Goal: Task Accomplishment & Management: Use online tool/utility

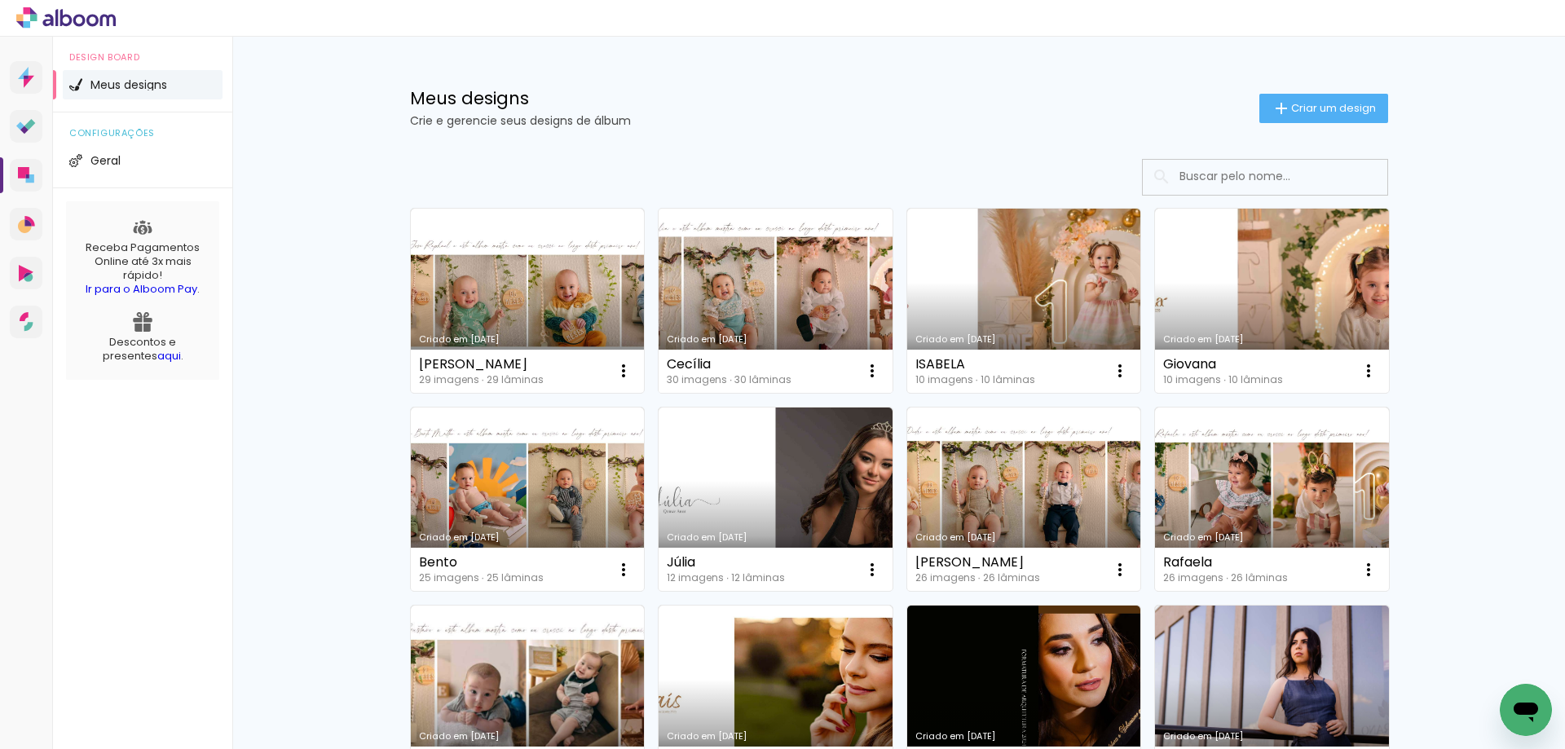
click at [796, 320] on link "Criado em [DATE]" at bounding box center [776, 301] width 234 height 184
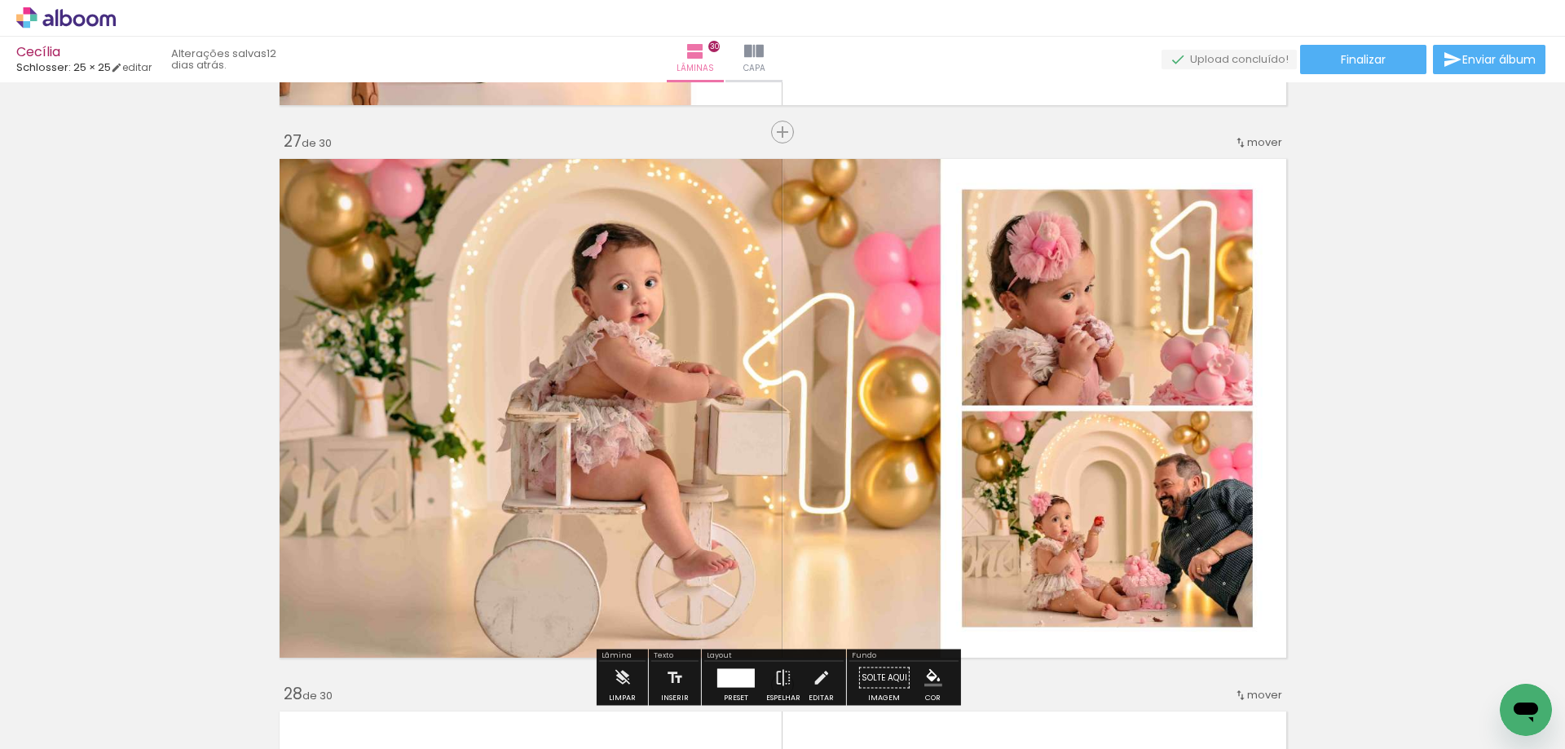
scroll to position [14592, 0]
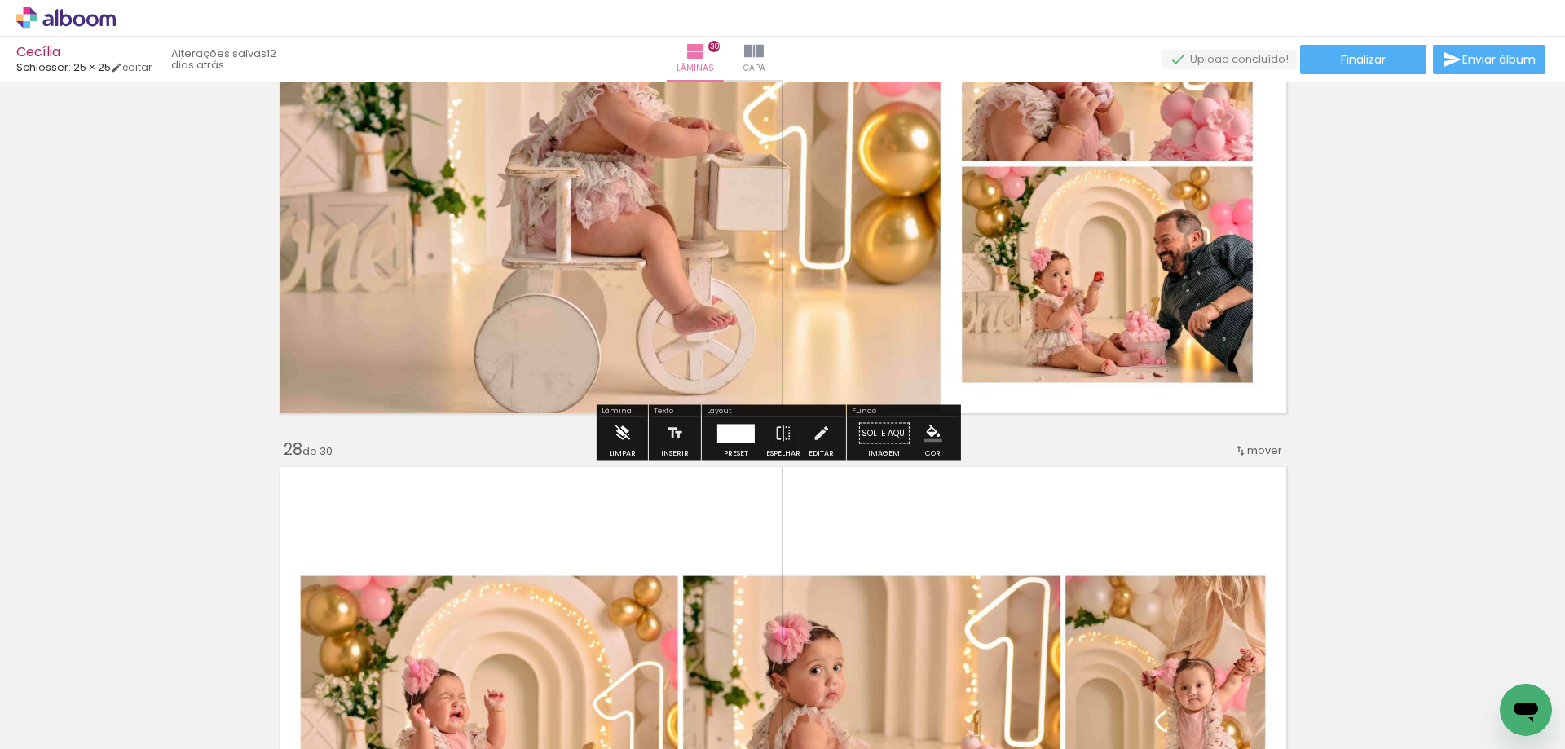
click at [606, 434] on paper-button "Limpar" at bounding box center [622, 438] width 35 height 42
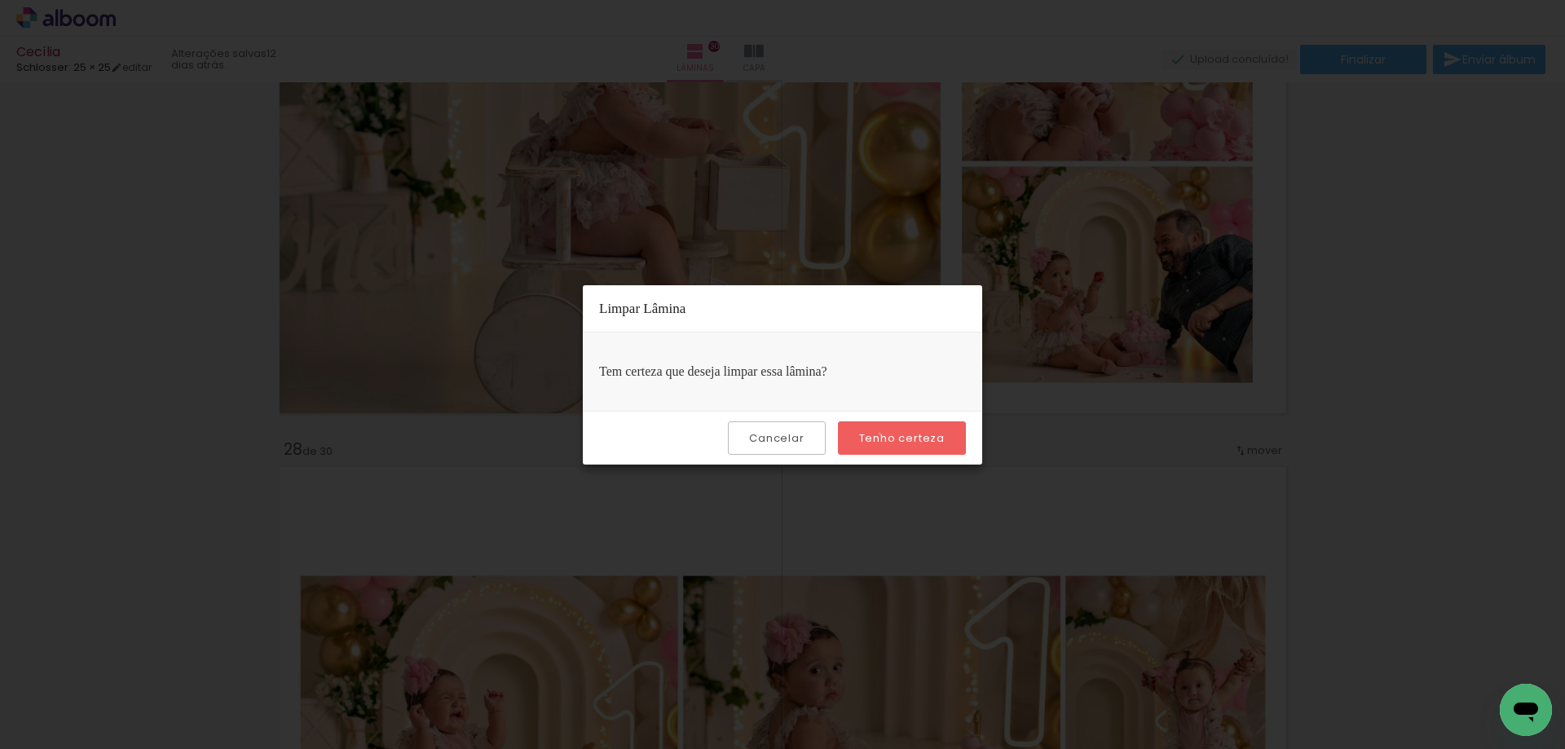
click at [0, 0] on slot "Tenho certeza" at bounding box center [0, 0] width 0 height 0
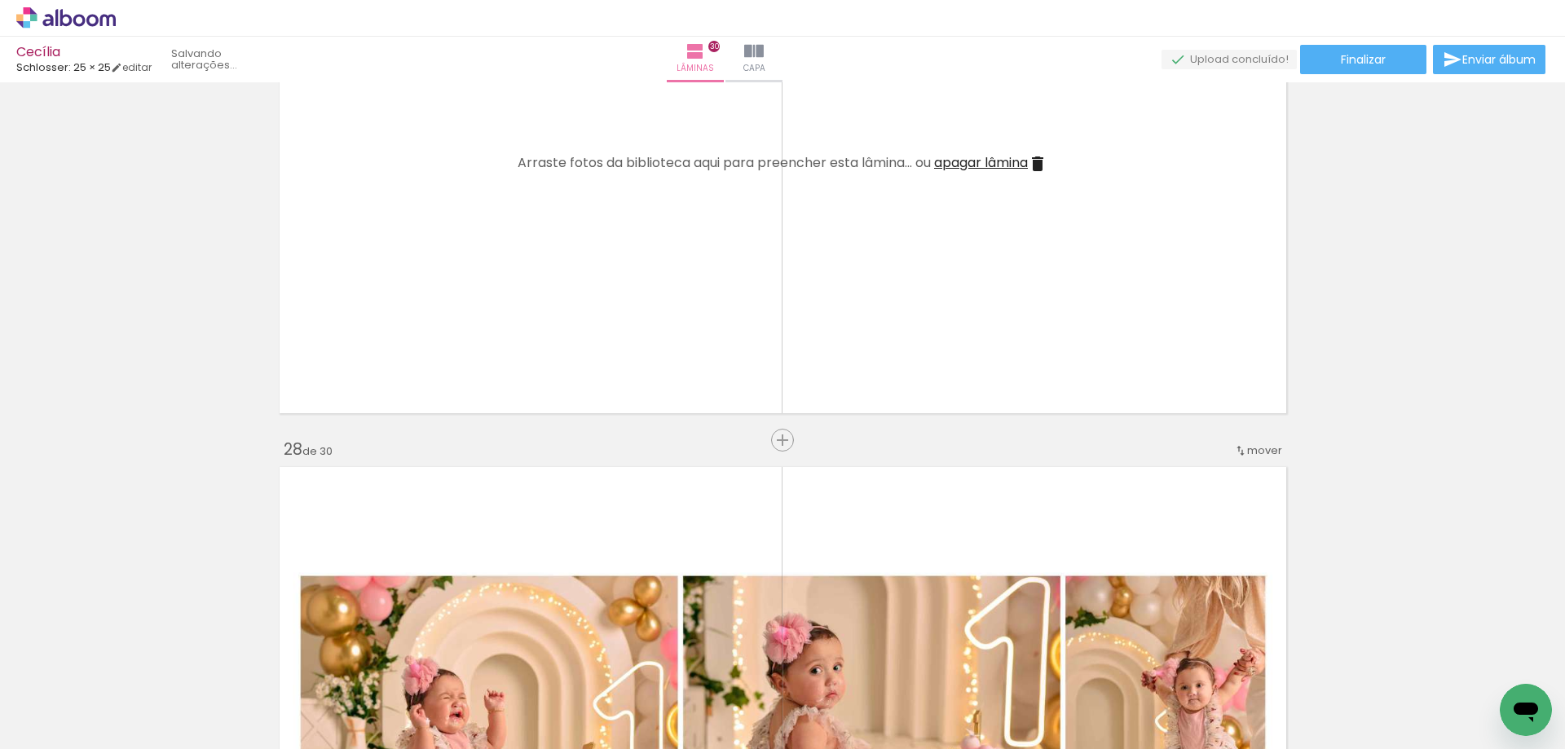
scroll to position [0, 1277]
click at [1226, 660] on iron-icon at bounding box center [1223, 661] width 17 height 17
click at [45, 721] on span "Adicionar Fotos" at bounding box center [57, 727] width 49 height 18
click at [0, 0] on input "file" at bounding box center [0, 0] width 0 height 0
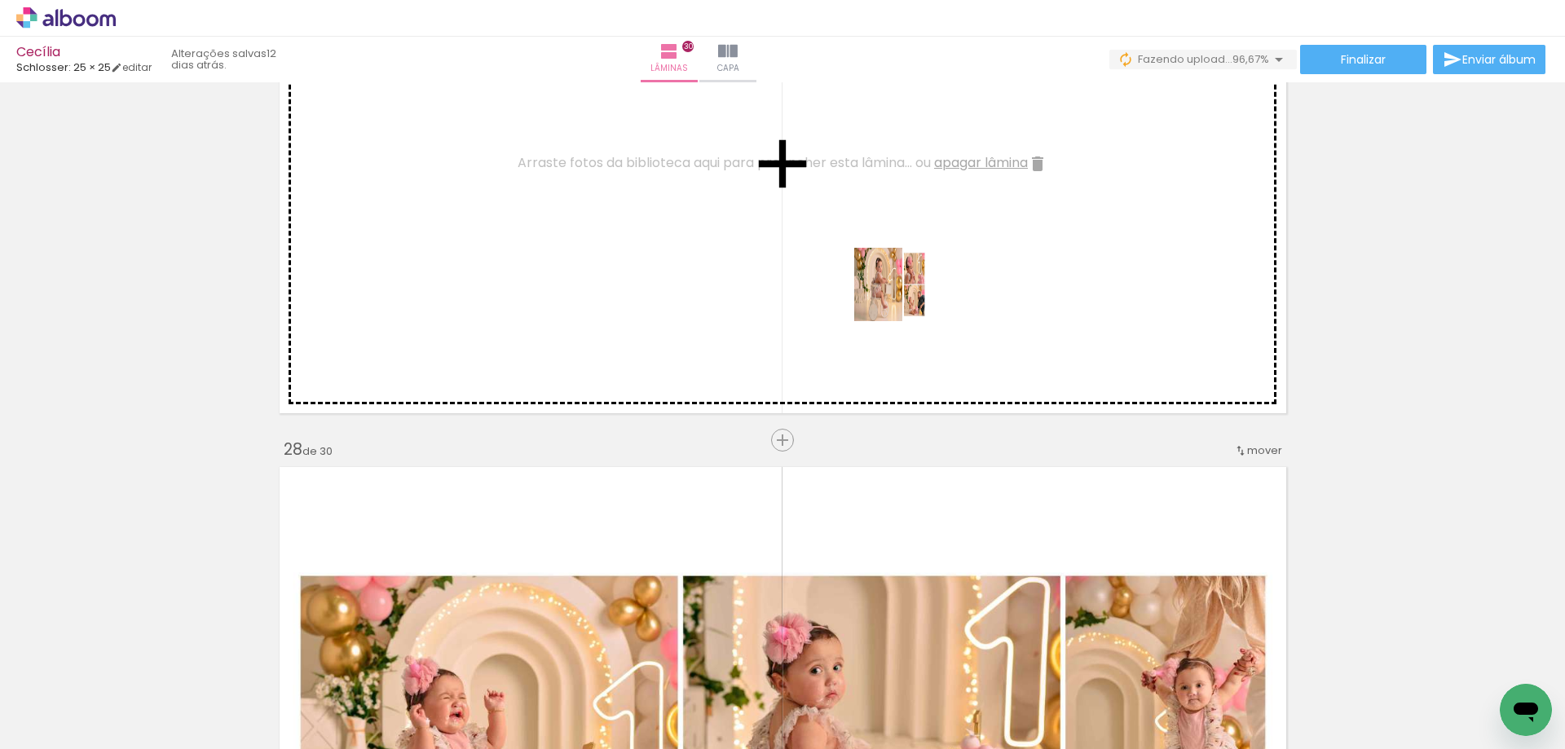
drag, startPoint x: 1330, startPoint y: 710, endPoint x: 903, endPoint y: 297, distance: 594.4
click at [903, 297] on quentale-workspace at bounding box center [782, 374] width 1565 height 749
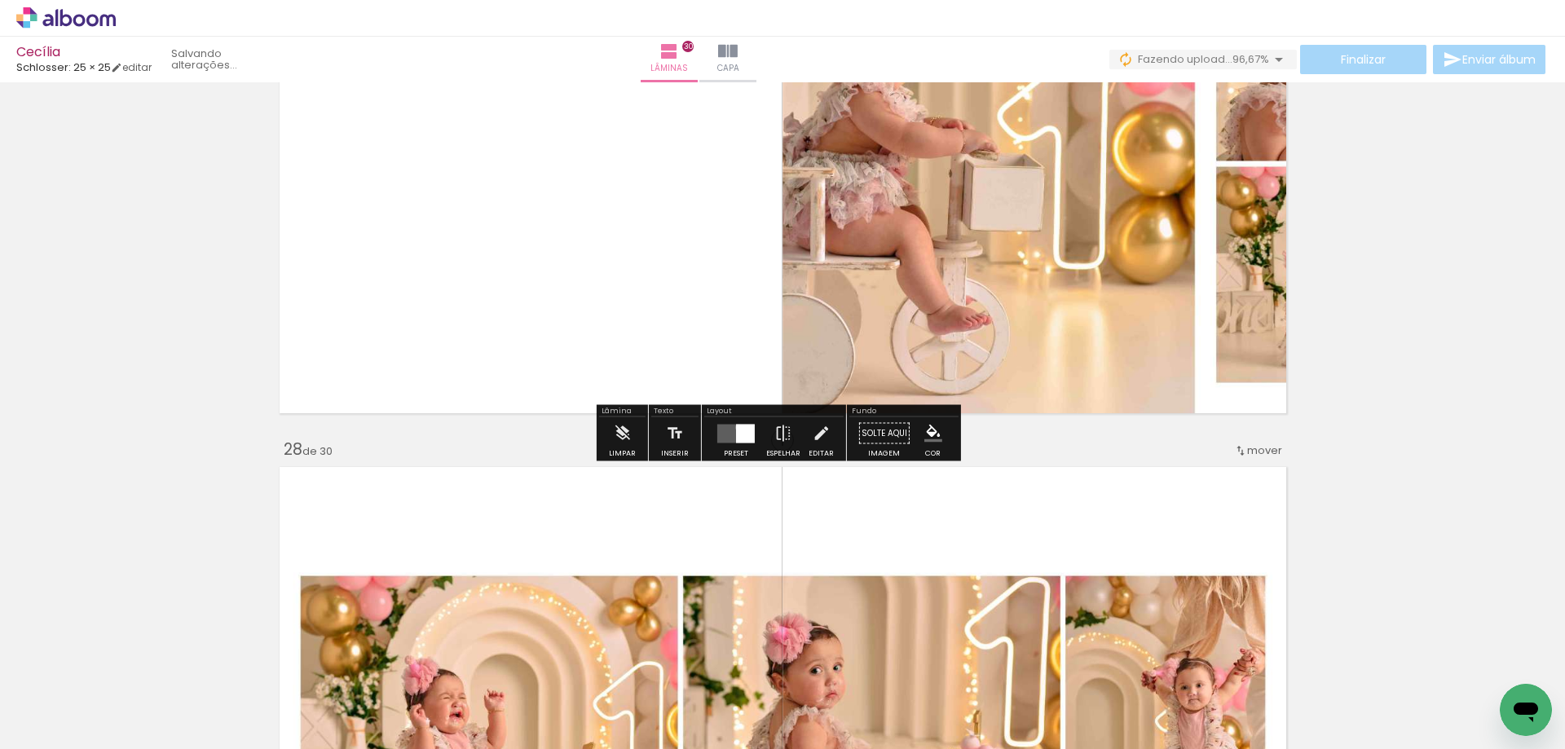
click at [736, 427] on div at bounding box center [745, 433] width 19 height 19
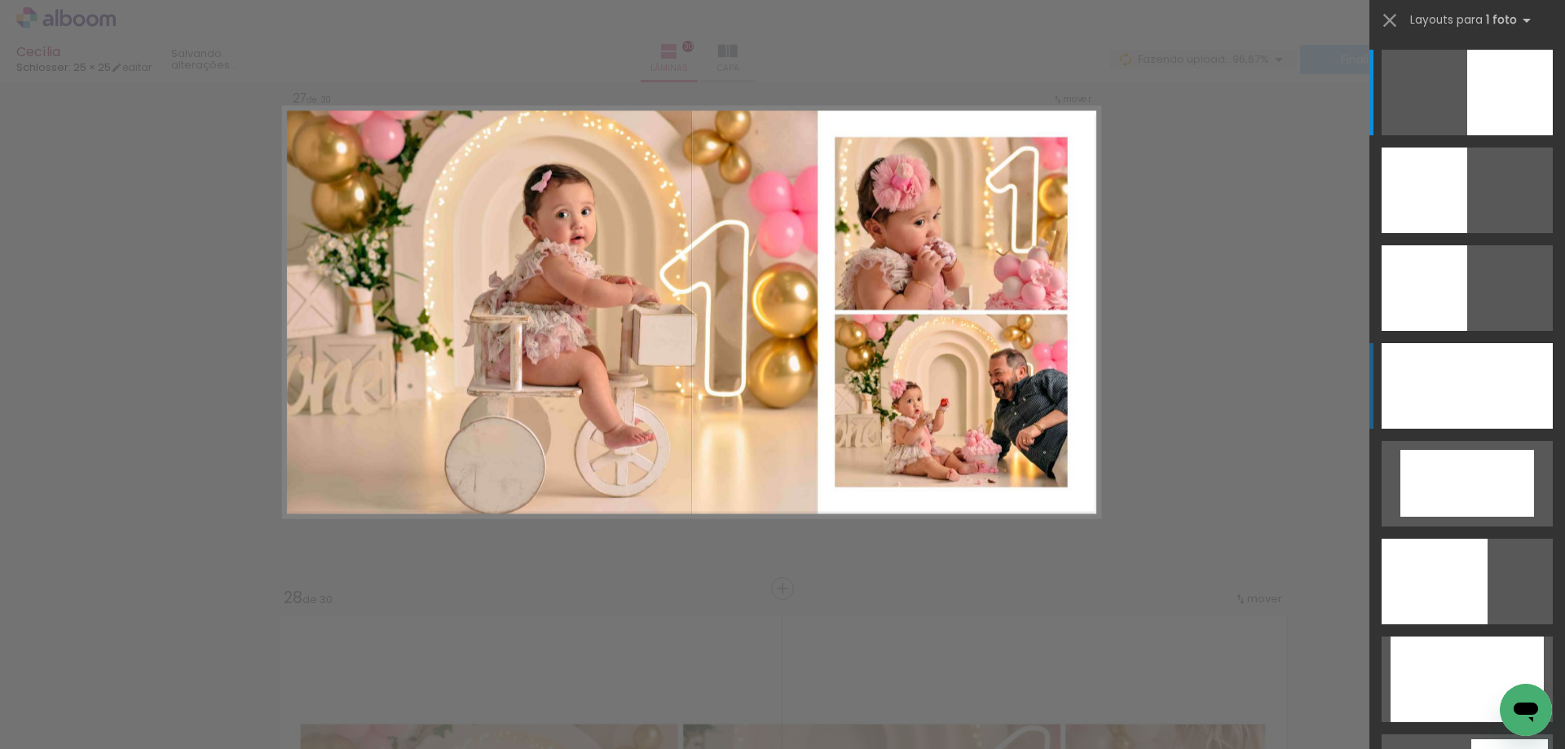
scroll to position [14391, 0]
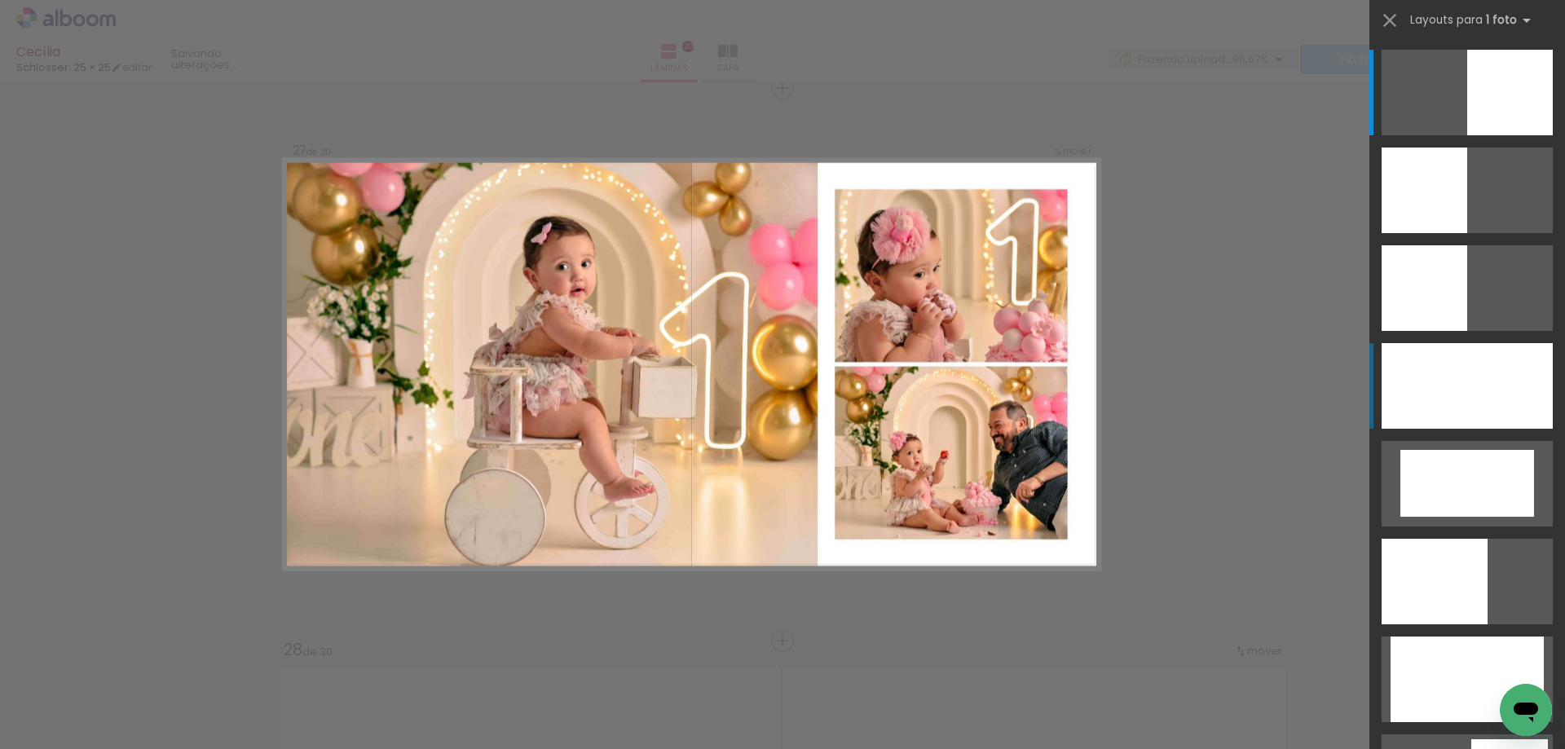
click at [1444, 370] on div at bounding box center [1467, 386] width 171 height 86
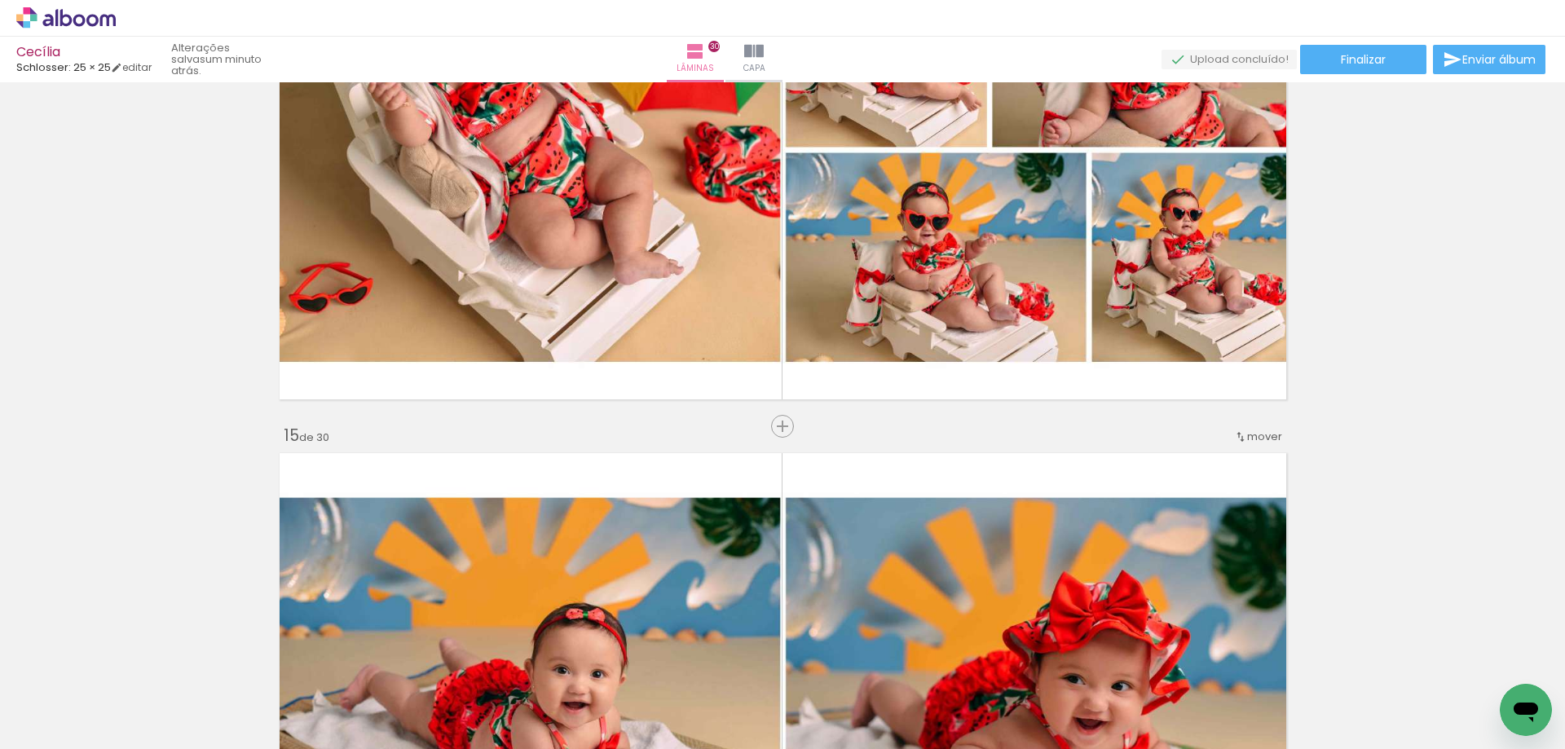
scroll to position [6932, 0]
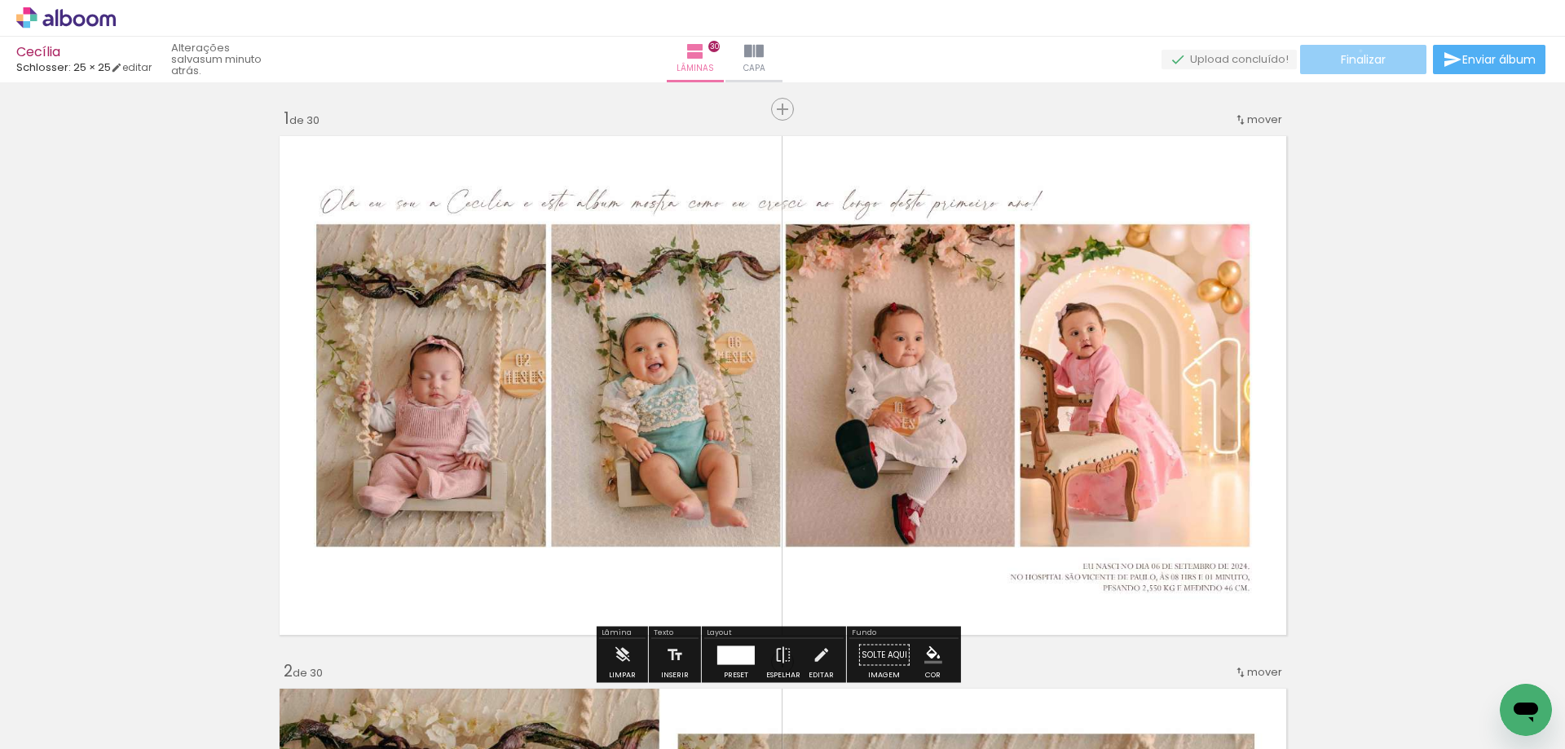
click at [1355, 51] on paper-button "Finalizar" at bounding box center [1363, 59] width 126 height 29
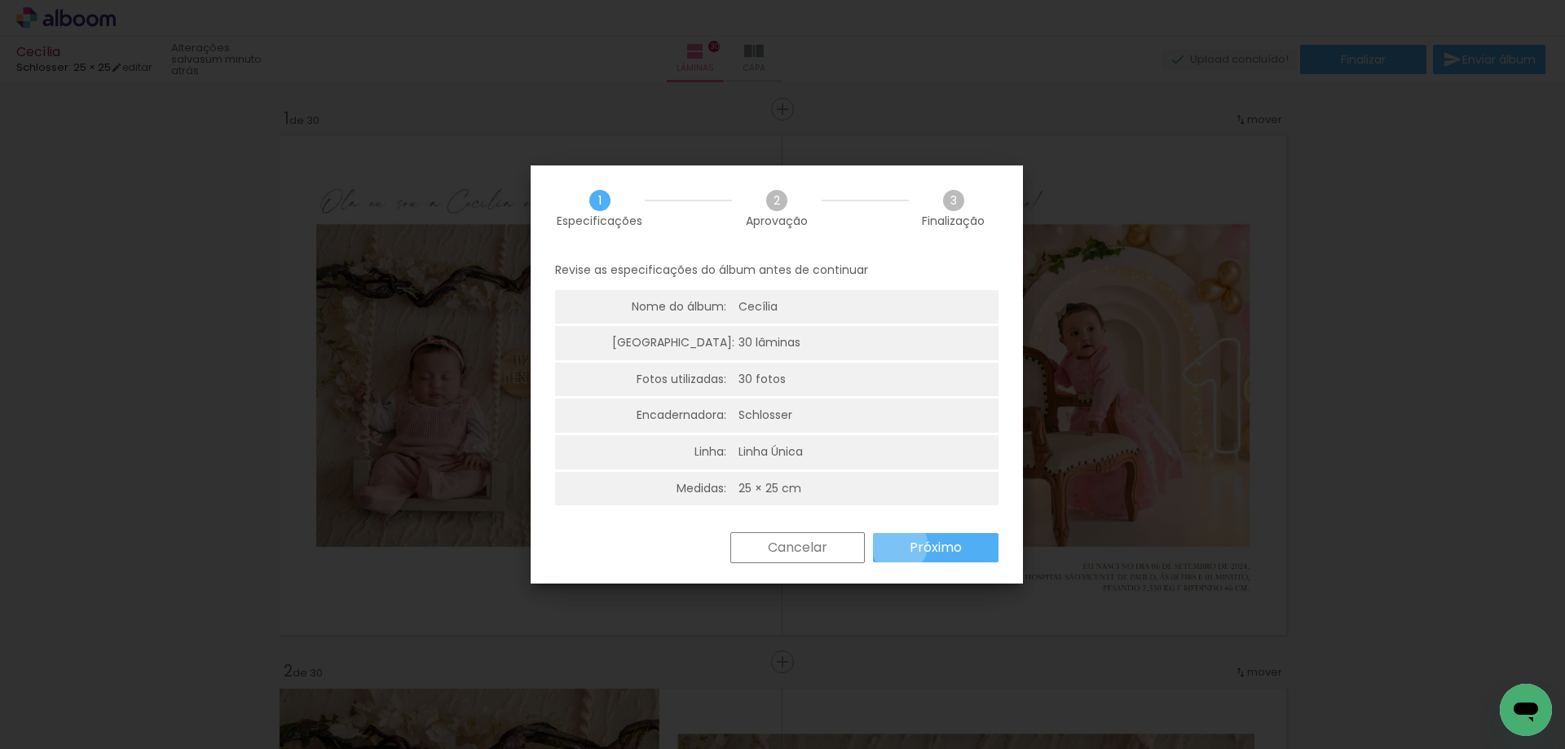
click at [899, 545] on paper-button "Próximo" at bounding box center [936, 547] width 126 height 29
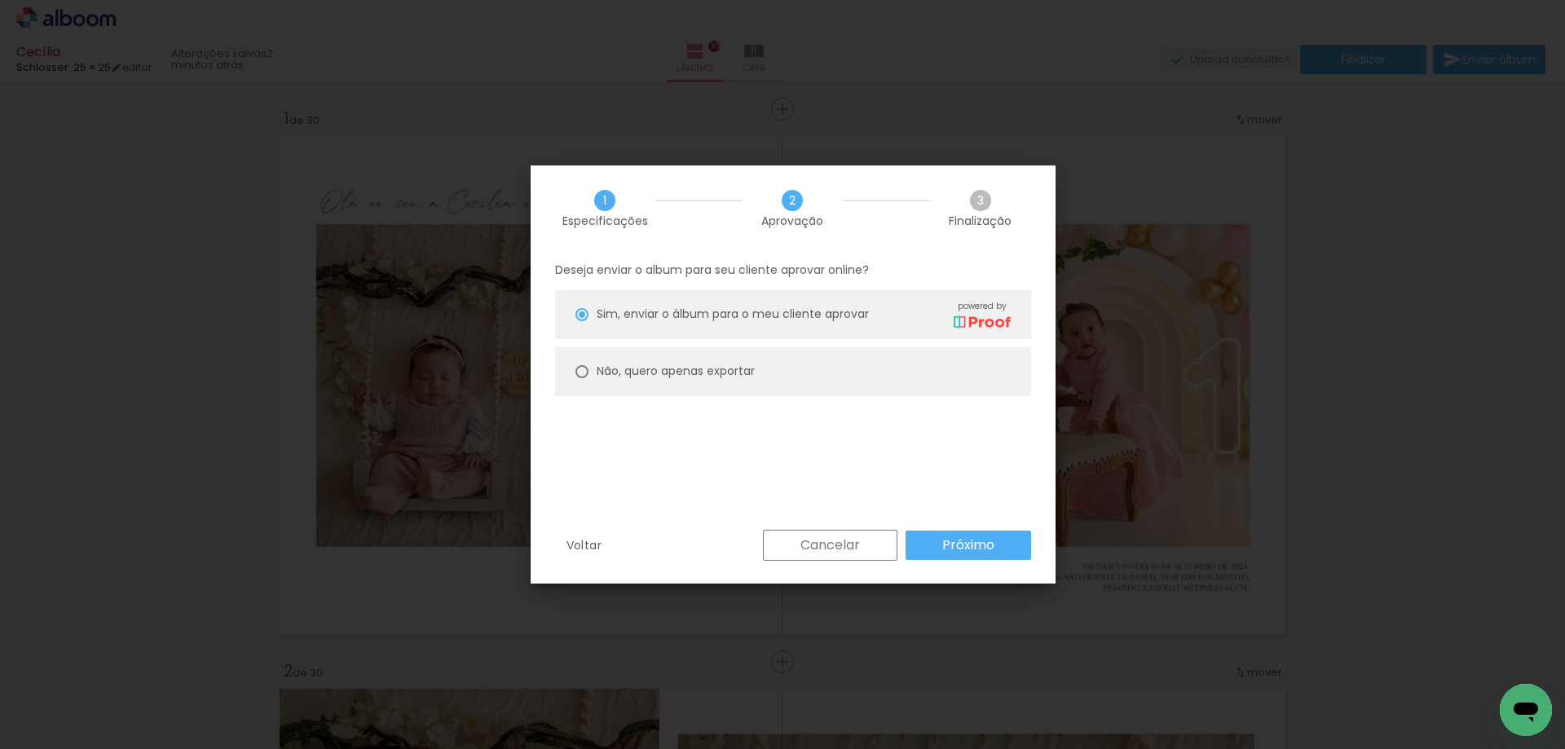
click at [0, 0] on slot "Próximo" at bounding box center [0, 0] width 0 height 0
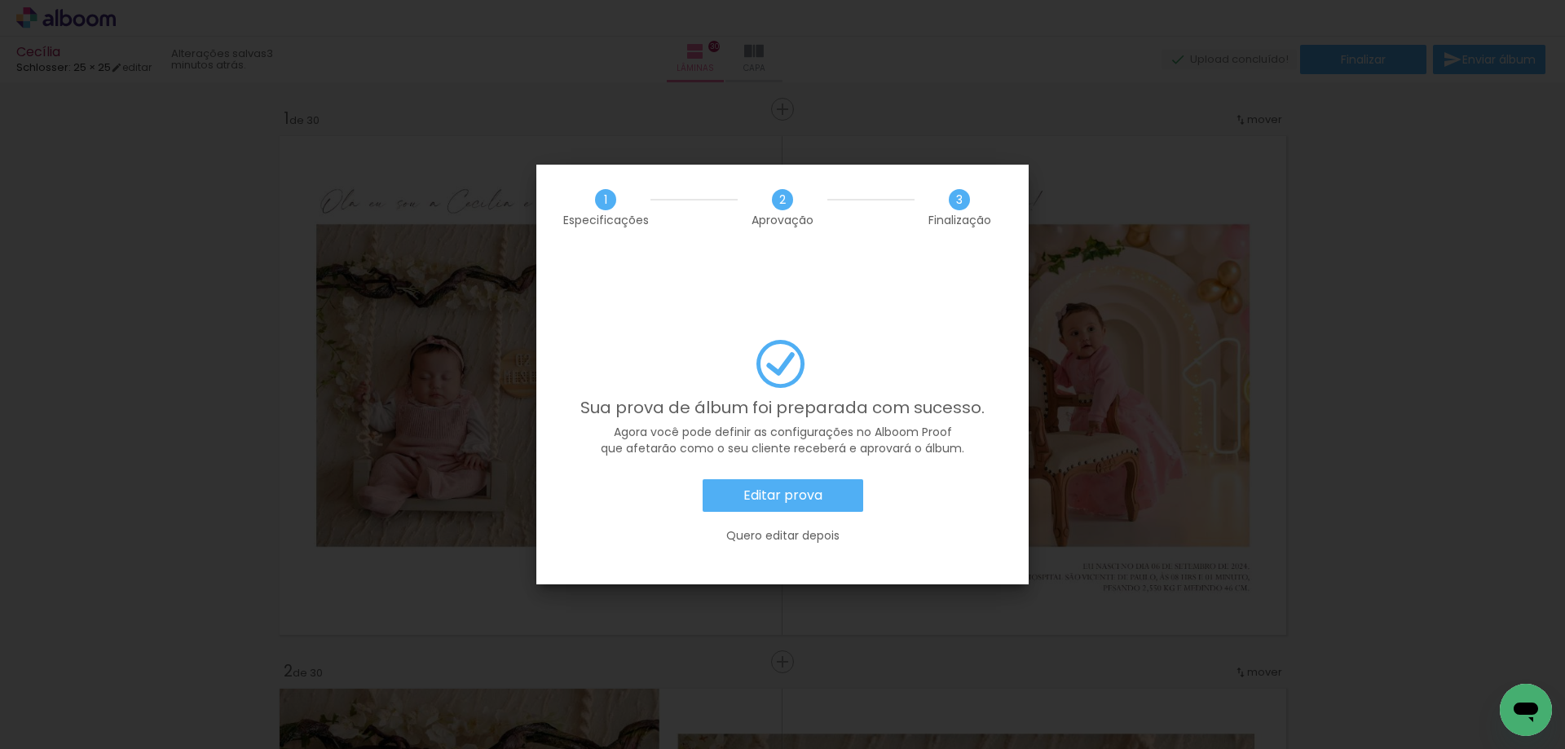
click at [831, 479] on paper-button "Editar prova" at bounding box center [783, 495] width 161 height 33
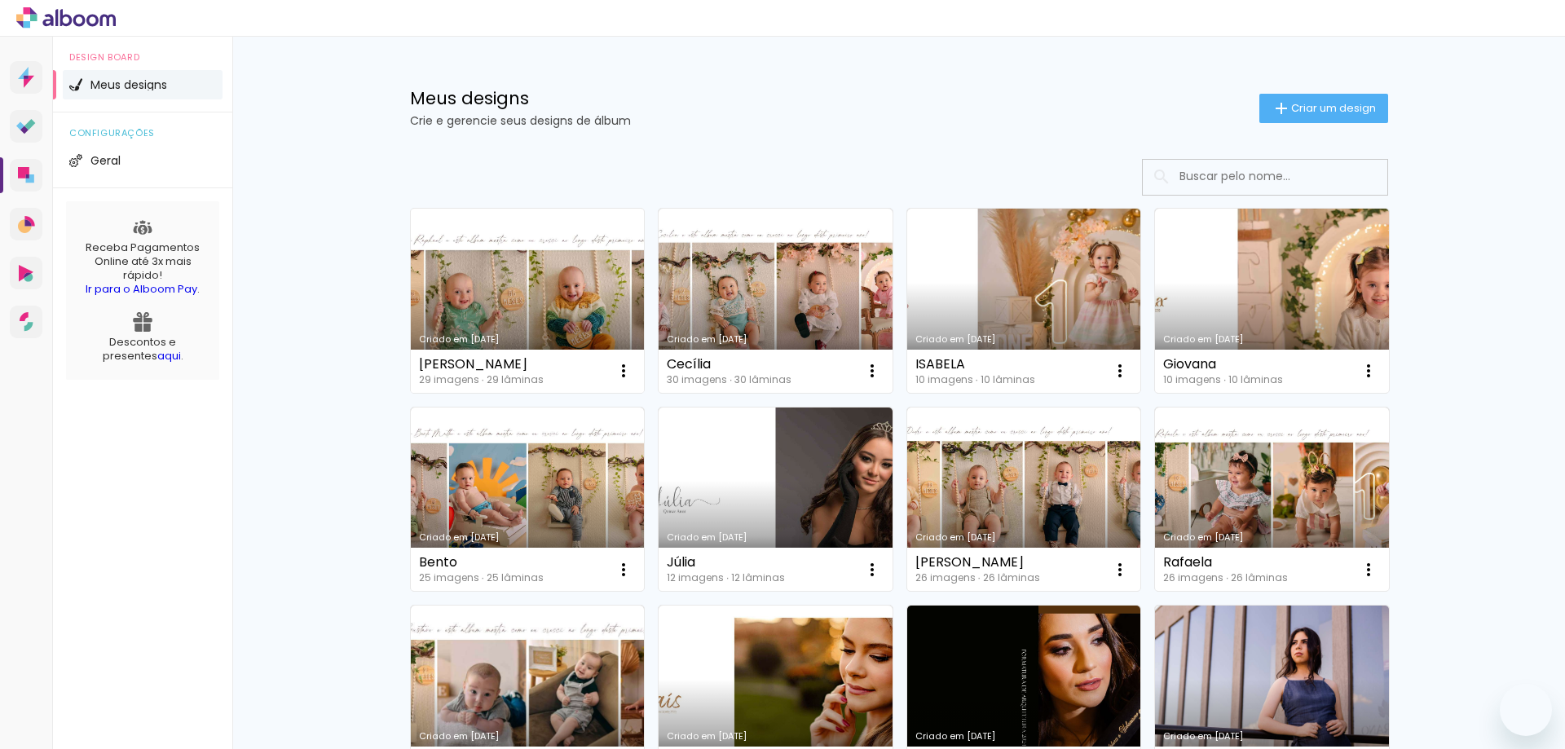
click at [527, 327] on link "Criado em [DATE]" at bounding box center [528, 301] width 234 height 184
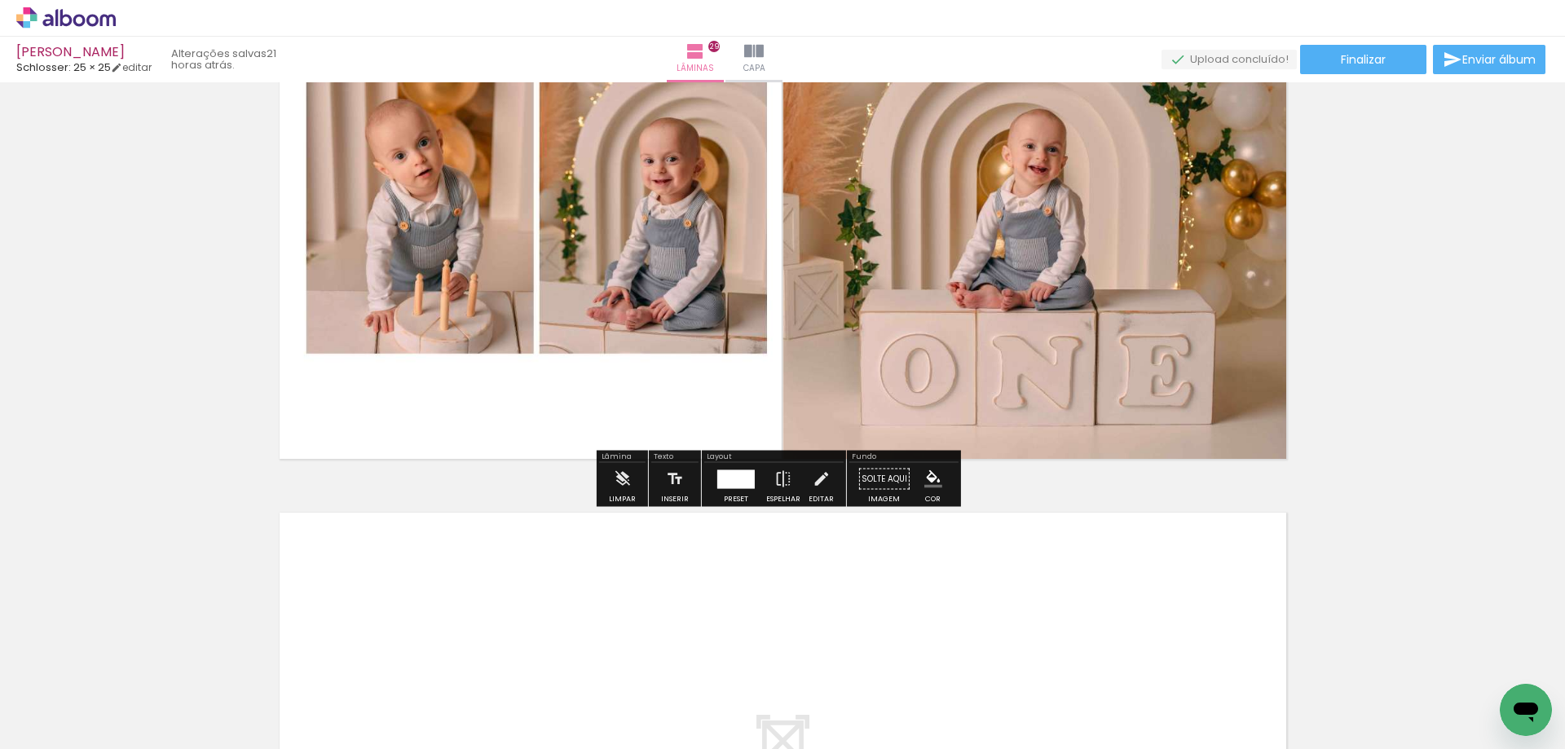
scroll to position [15489, 0]
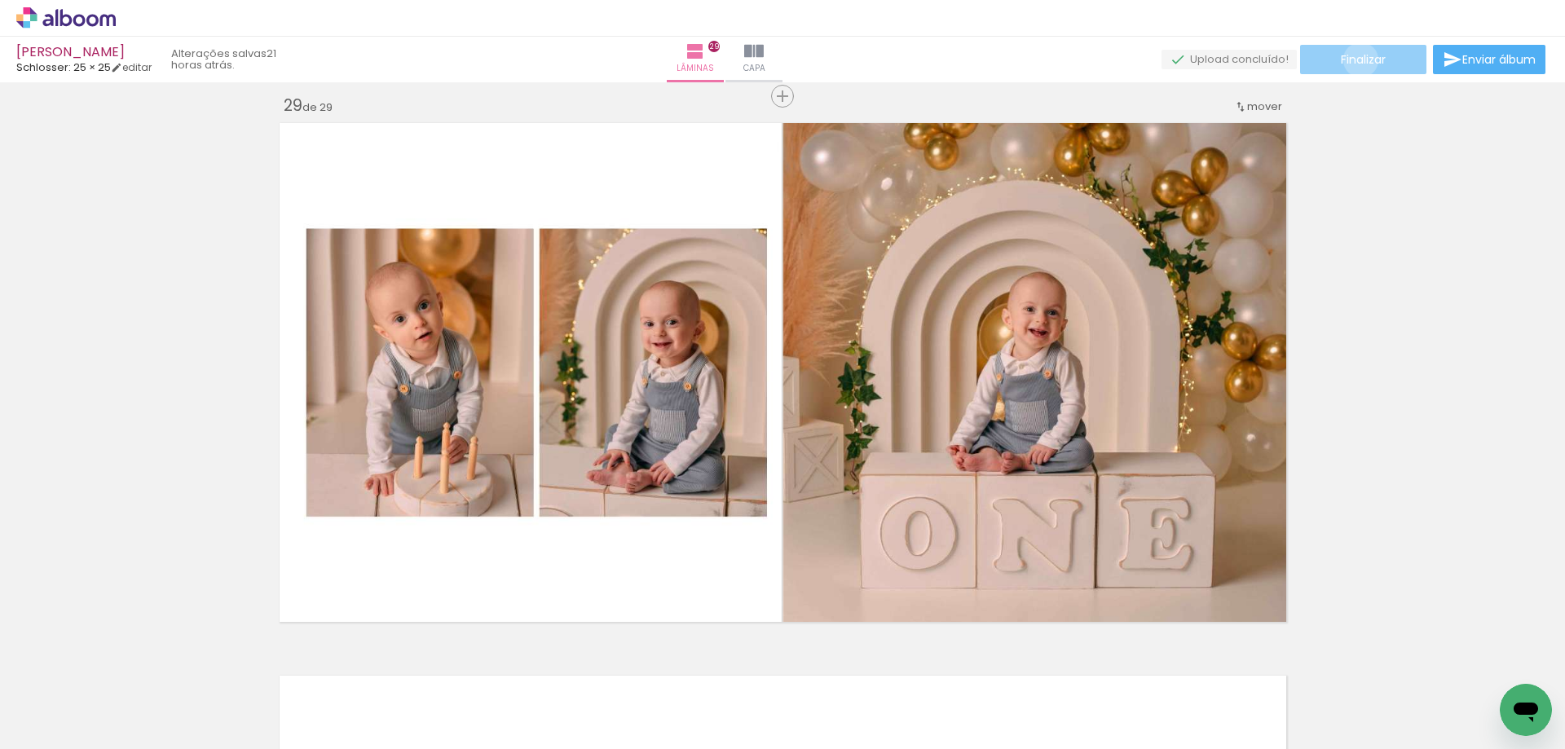
click at [1355, 60] on span "Finalizar" at bounding box center [1363, 59] width 45 height 11
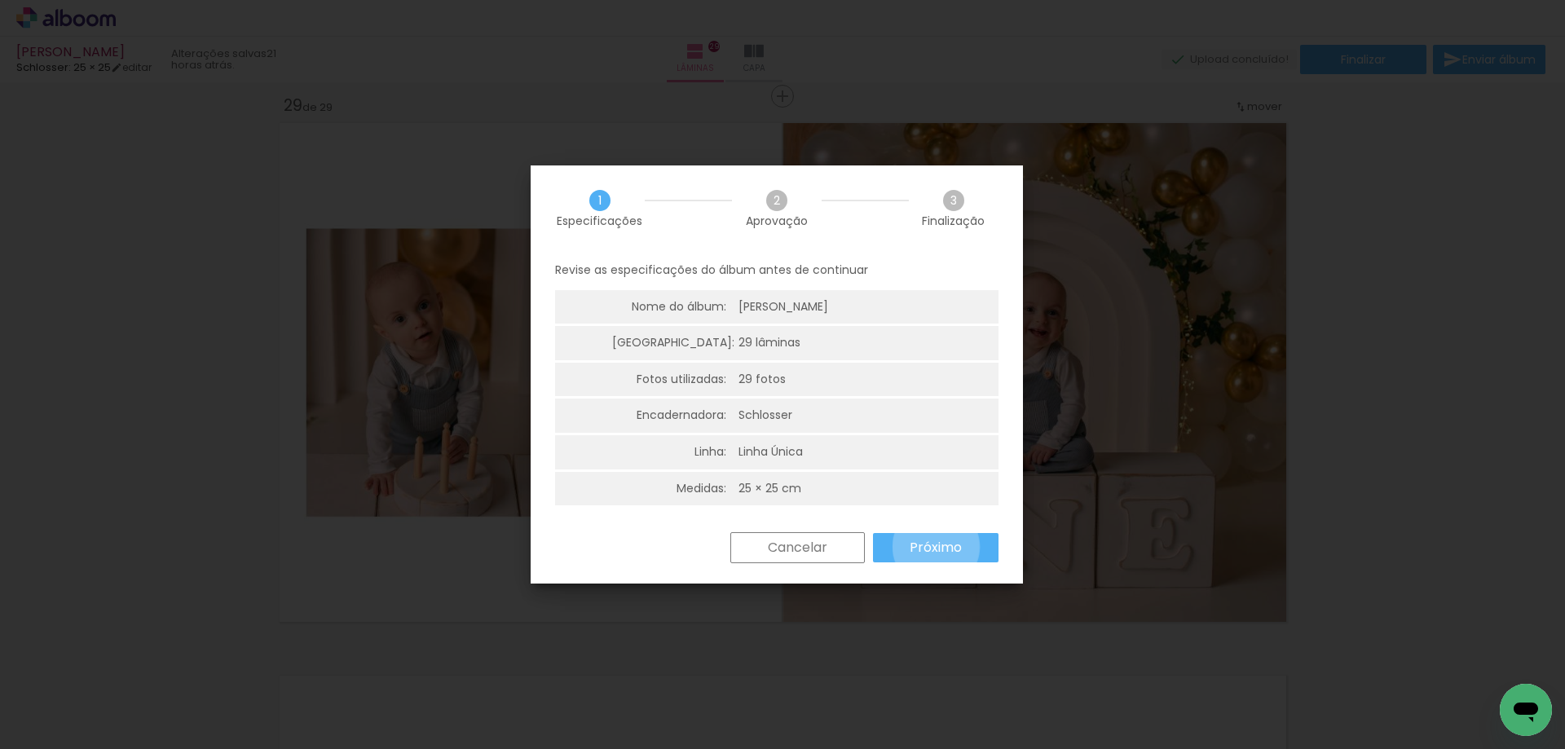
click at [0, 0] on slot "Próximo" at bounding box center [0, 0] width 0 height 0
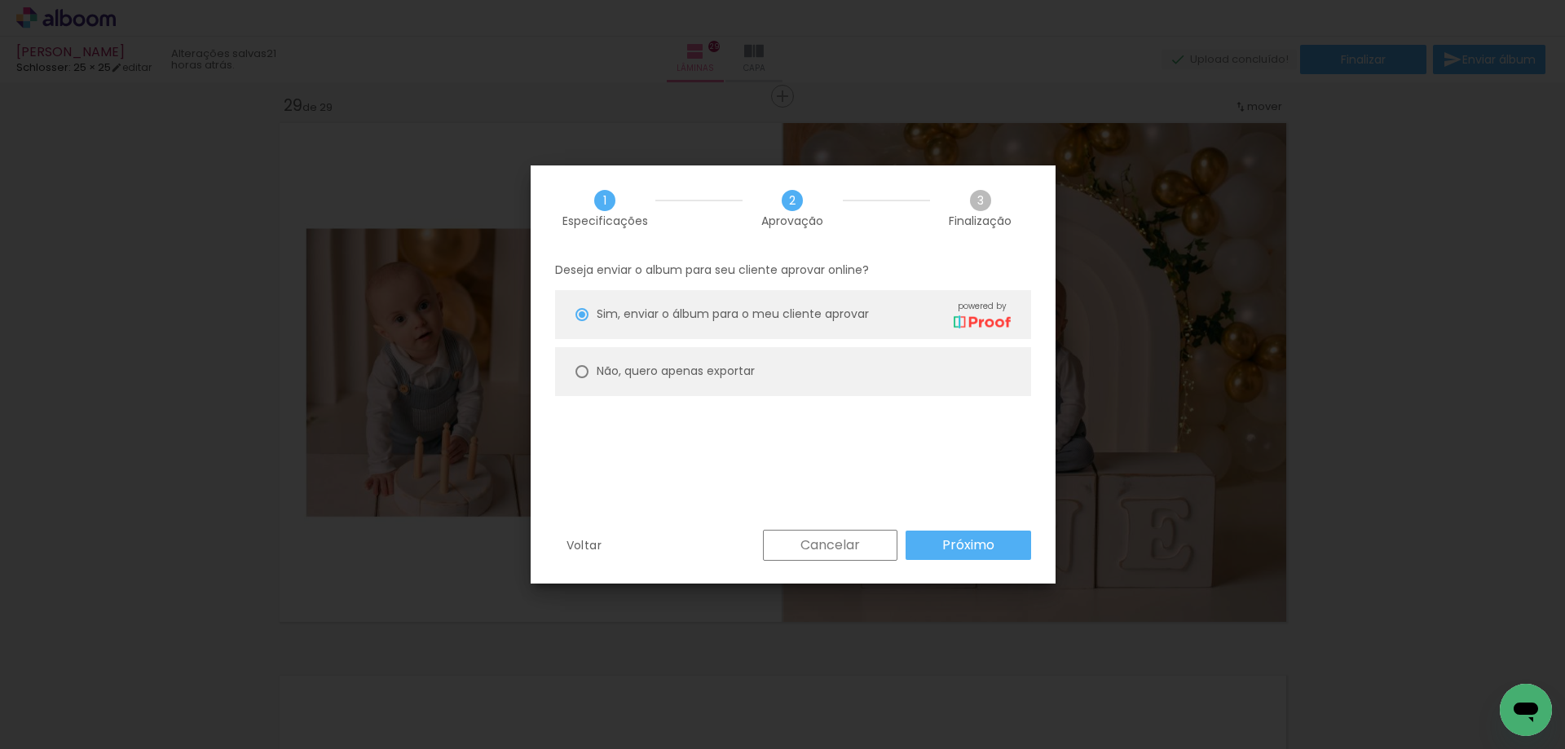
click at [0, 0] on slot "Próximo" at bounding box center [0, 0] width 0 height 0
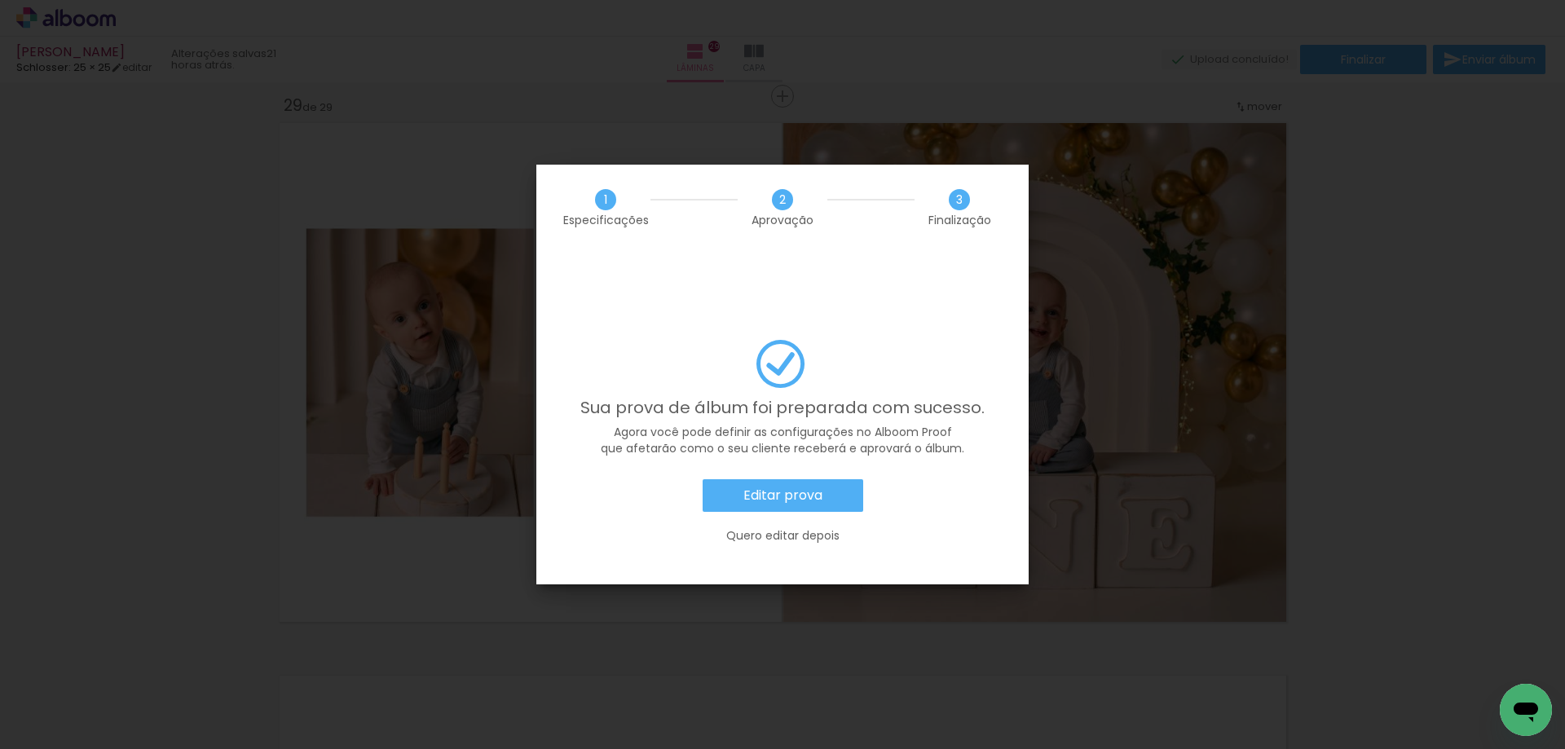
click at [826, 479] on paper-button "Editar prova" at bounding box center [783, 495] width 161 height 33
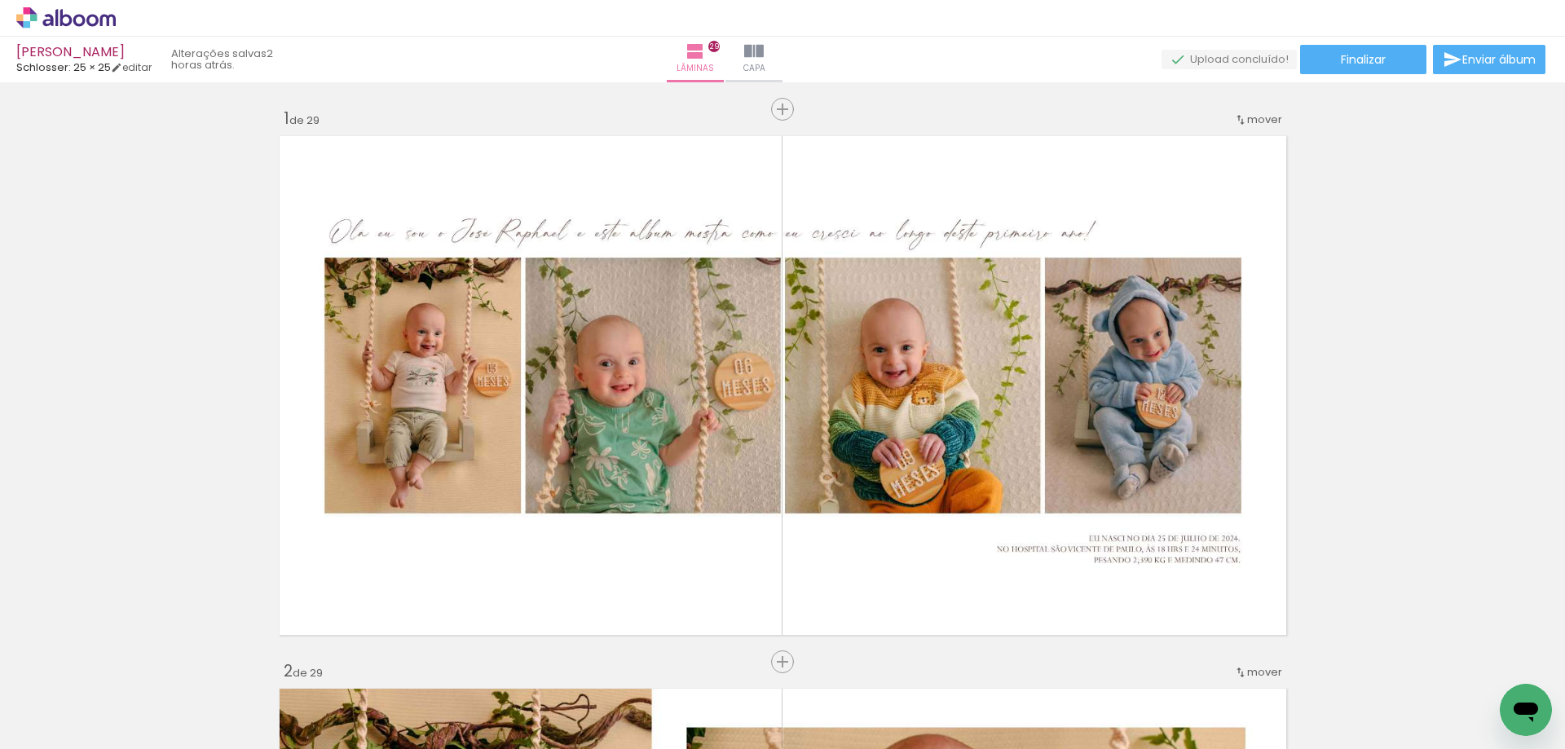
scroll to position [15489, 0]
